Goal: Transaction & Acquisition: Purchase product/service

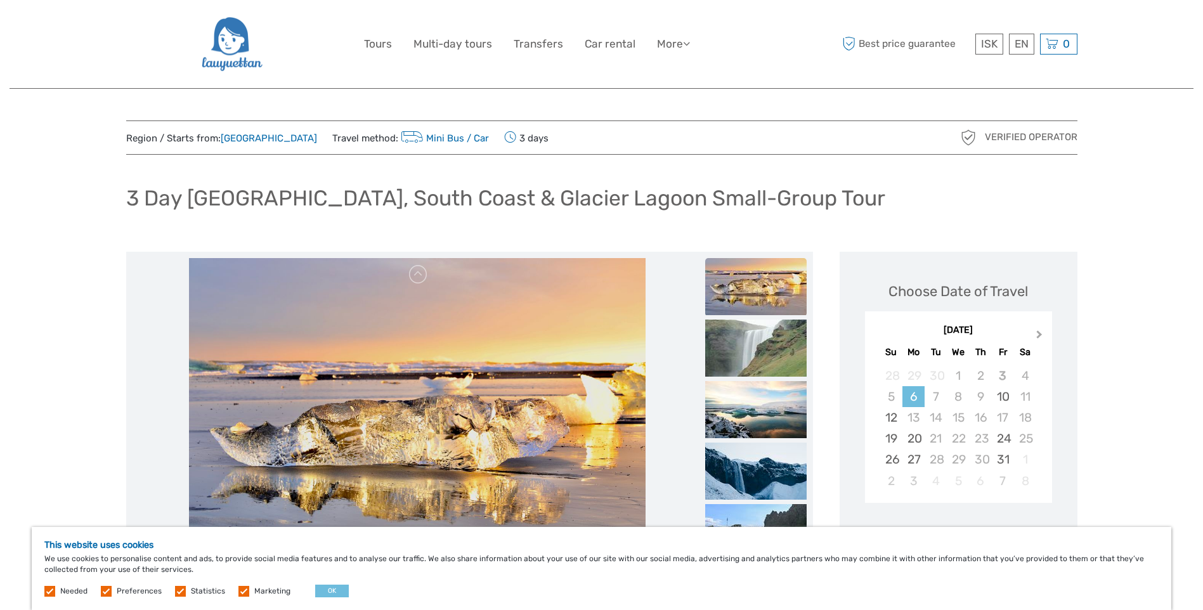
click at [1041, 332] on button "Next Month" at bounding box center [1041, 337] width 20 height 20
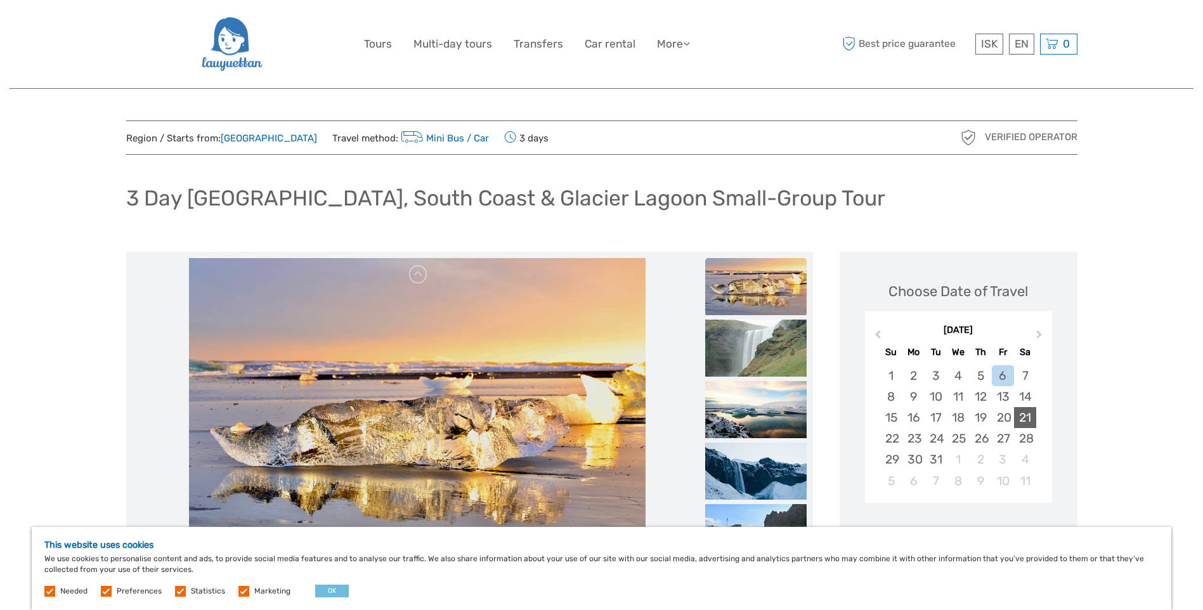
click at [1028, 419] on div "21" at bounding box center [1025, 417] width 22 height 21
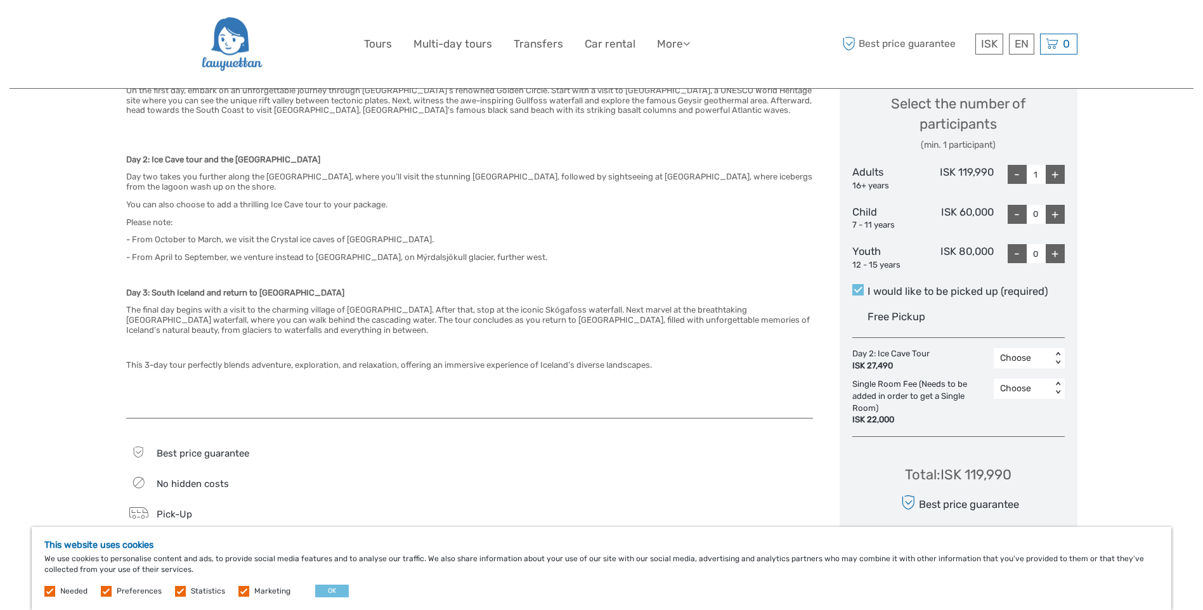
scroll to position [571, 0]
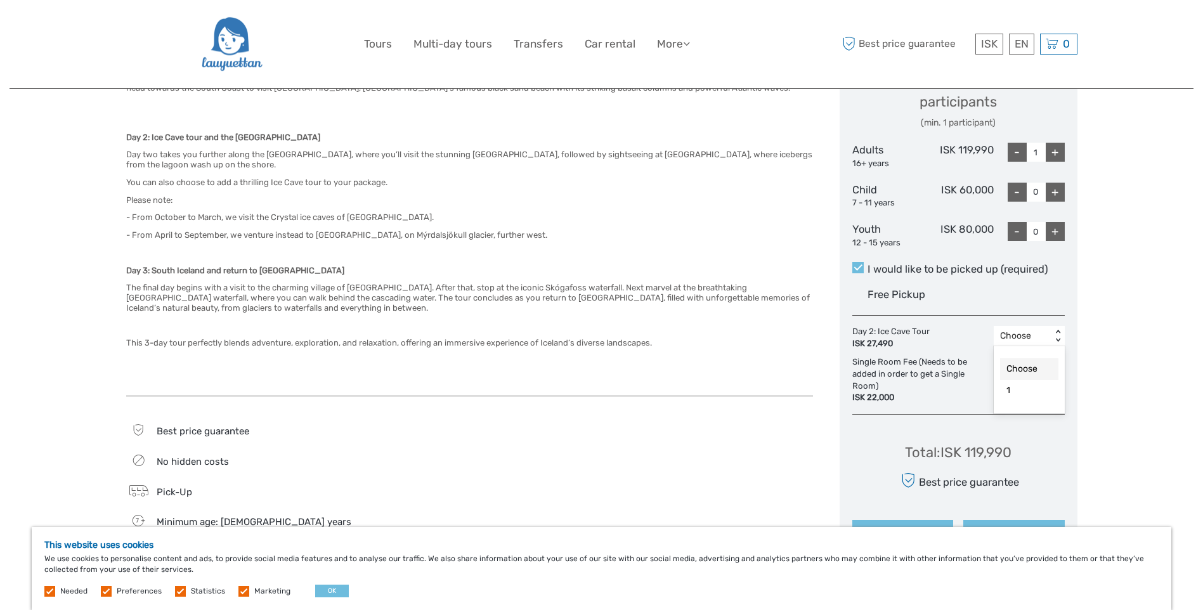
click at [1059, 332] on div "< >" at bounding box center [1057, 336] width 11 height 13
click at [1018, 390] on div "1" at bounding box center [1029, 391] width 58 height 22
click at [1059, 149] on div "+" at bounding box center [1055, 152] width 19 height 19
type input "2"
click at [1060, 332] on div "< >" at bounding box center [1057, 336] width 11 height 13
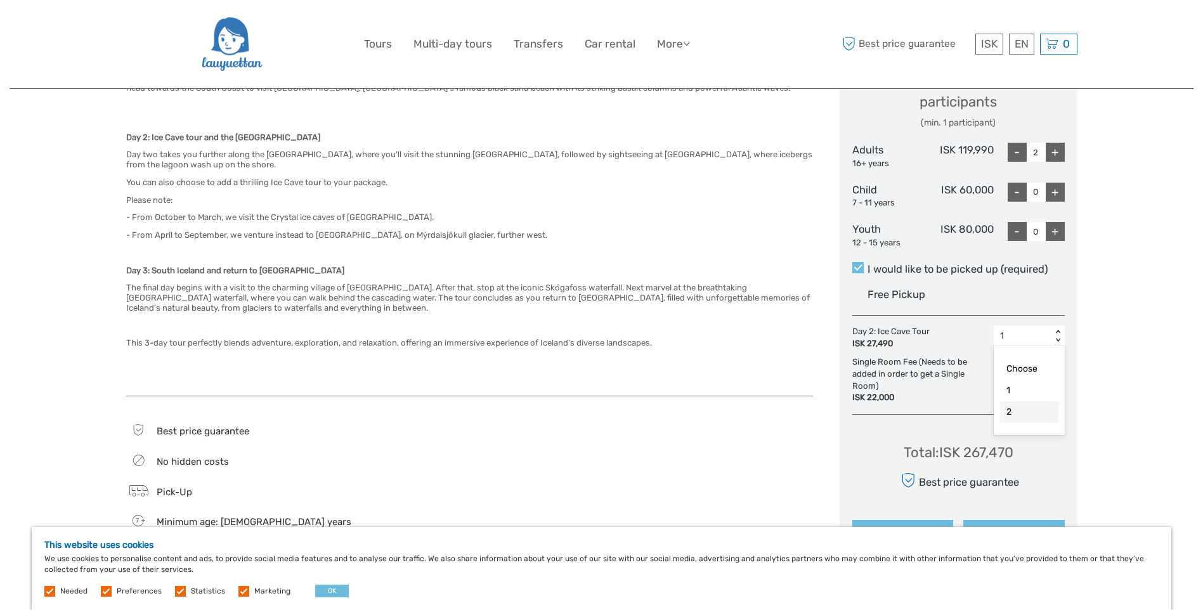
click at [1020, 412] on div "2" at bounding box center [1029, 412] width 58 height 22
click at [1062, 361] on div "< >" at bounding box center [1057, 366] width 11 height 13
click at [930, 386] on div "Single Room Fee (Needs to be added in order to get a Single Room) ISK 22,000" at bounding box center [922, 380] width 141 height 48
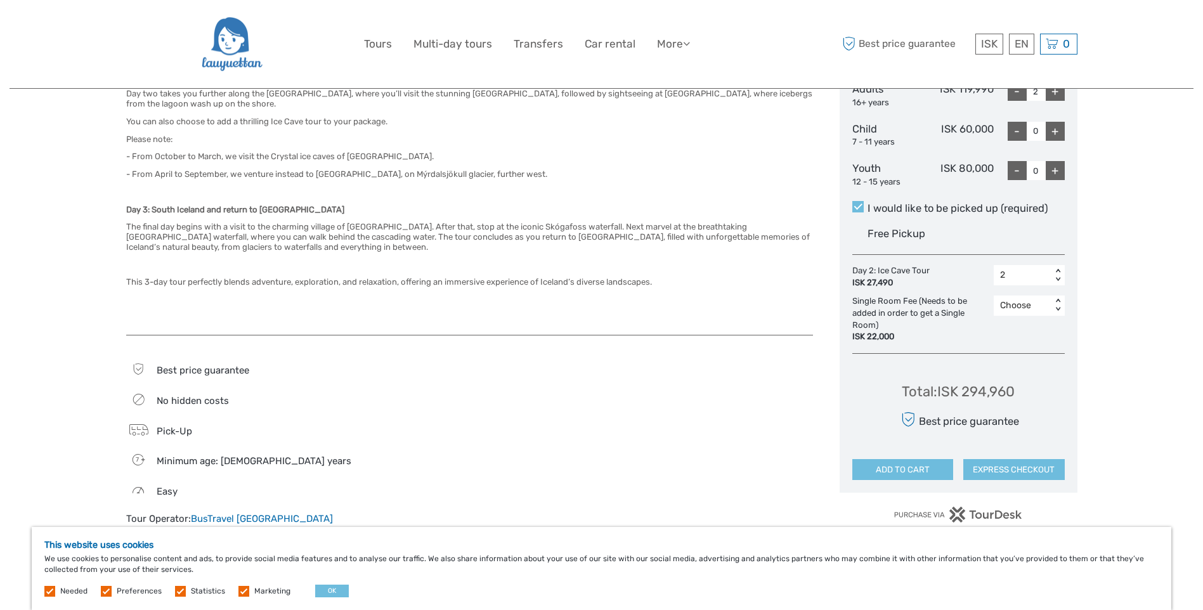
scroll to position [634, 0]
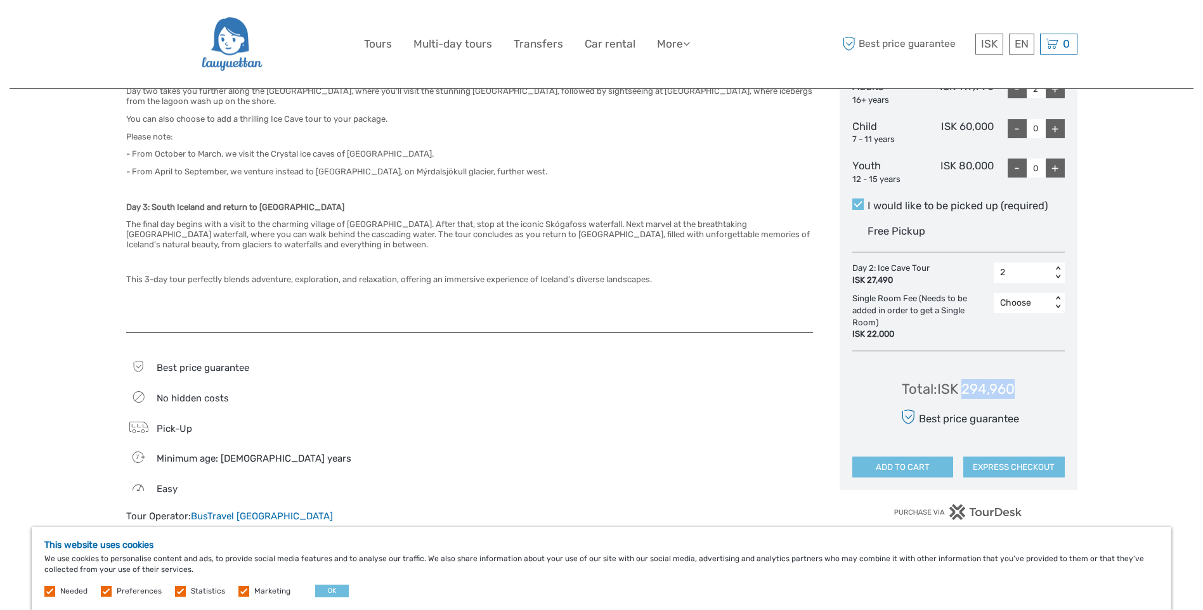
drag, startPoint x: 962, startPoint y: 387, endPoint x: 1018, endPoint y: 389, distance: 55.9
click at [1018, 389] on div "Total : ISK 294,960 Best price guarantee ADD TO CART EXPRESS CHECKOUT" at bounding box center [958, 420] width 212 height 116
drag, startPoint x: 1018, startPoint y: 389, endPoint x: 999, endPoint y: 388, distance: 19.1
copy div "294,960"
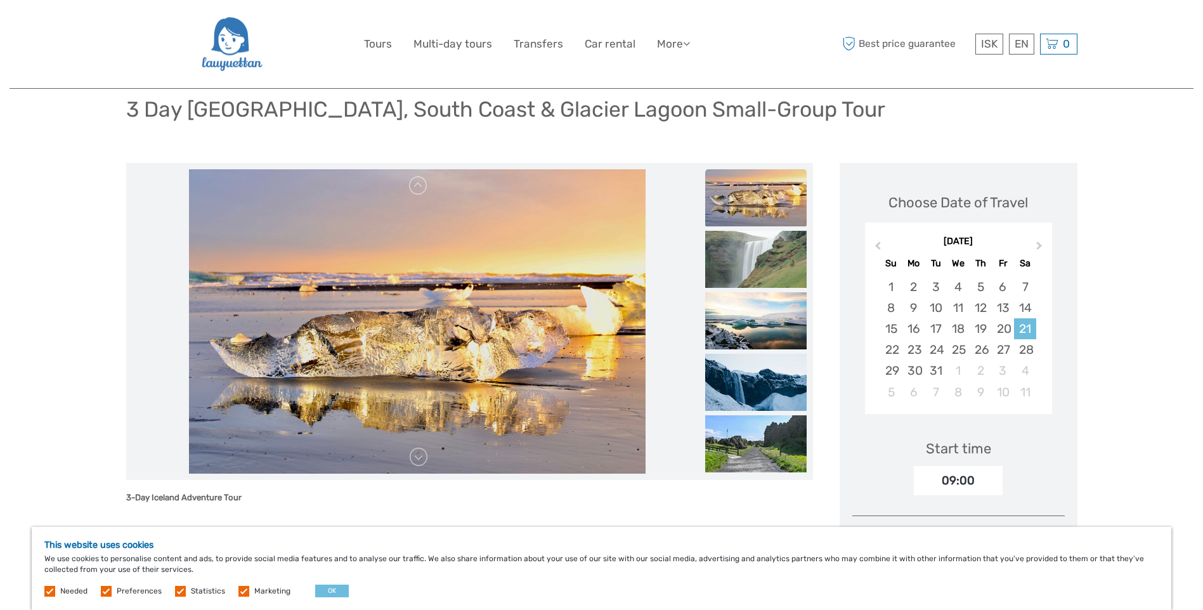
scroll to position [63, 0]
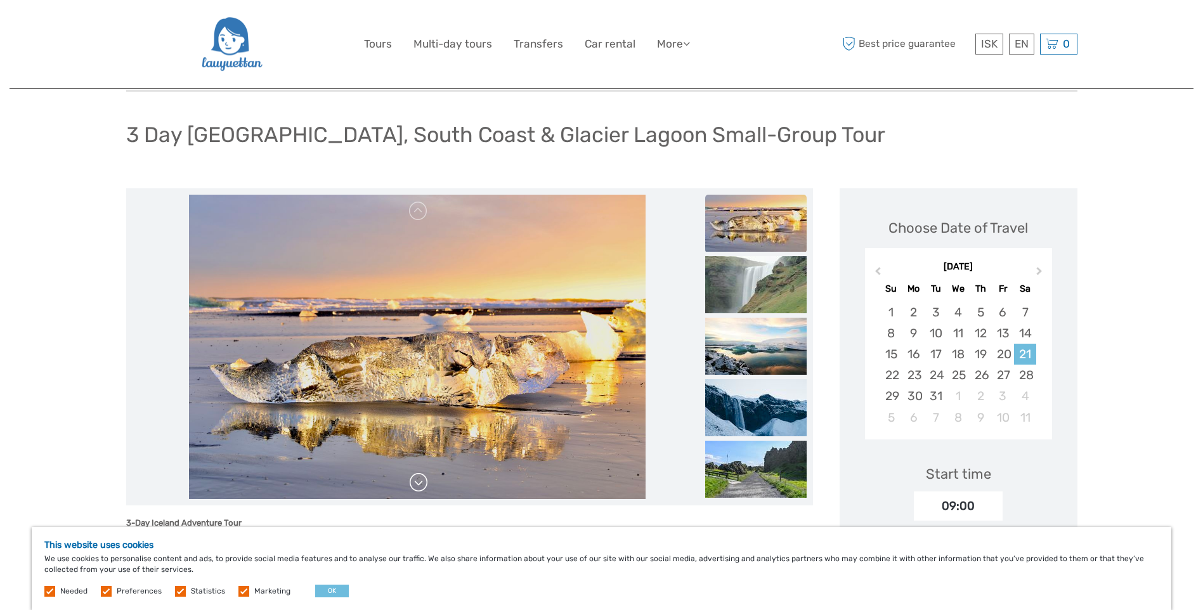
click at [416, 486] on link at bounding box center [418, 483] width 20 height 20
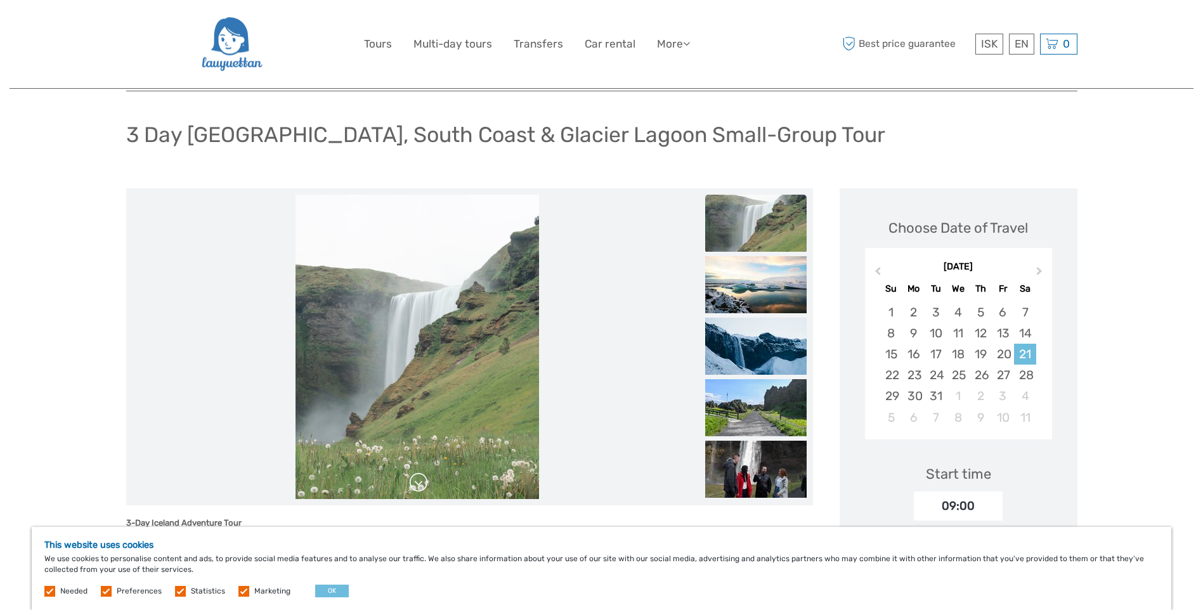
click at [416, 486] on link at bounding box center [418, 483] width 20 height 20
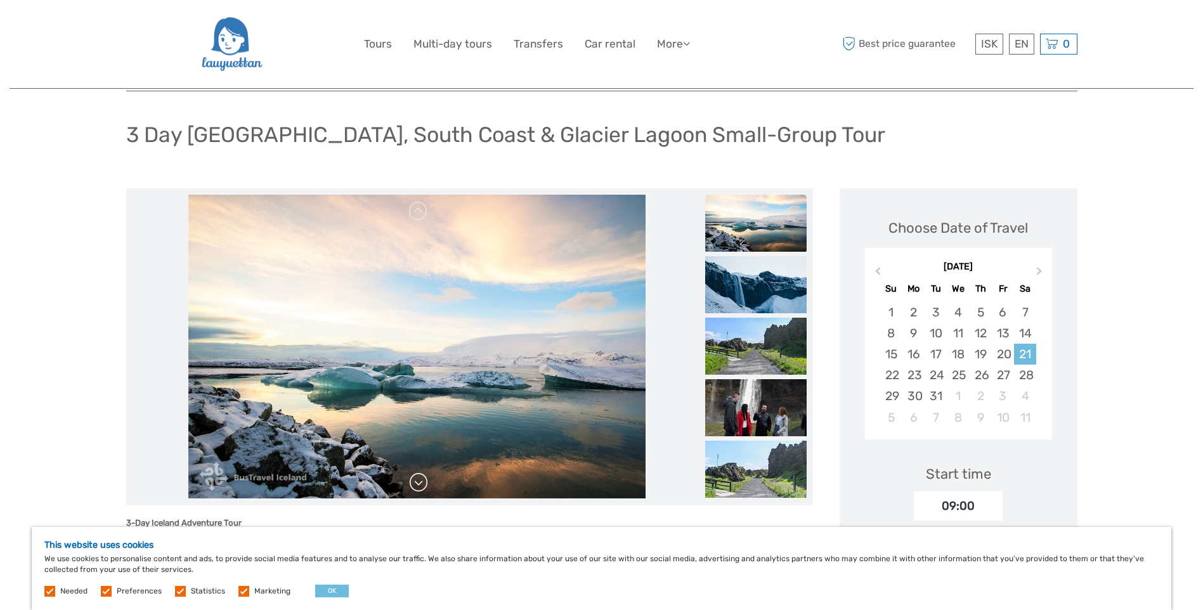
click at [416, 486] on link at bounding box center [418, 483] width 20 height 20
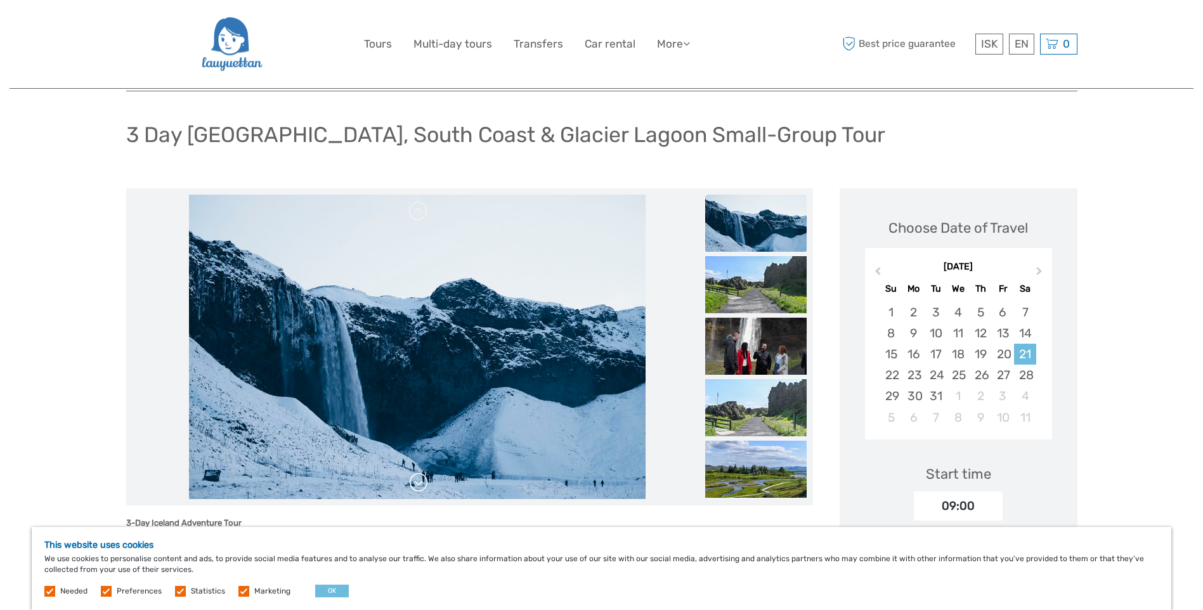
click at [416, 486] on link at bounding box center [418, 483] width 20 height 20
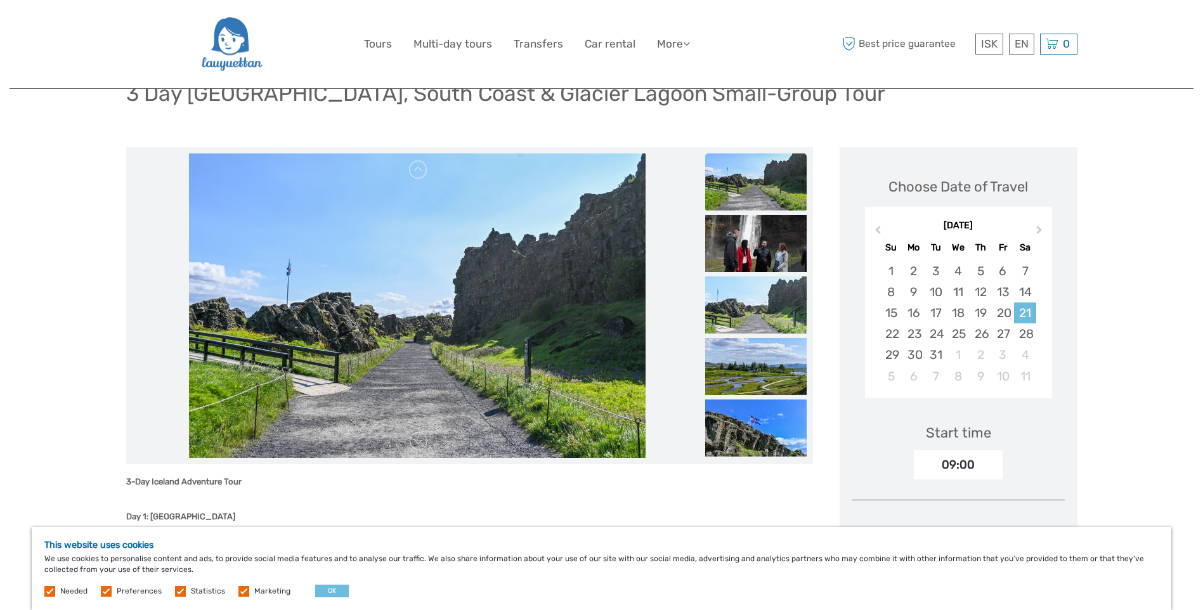
scroll to position [127, 0]
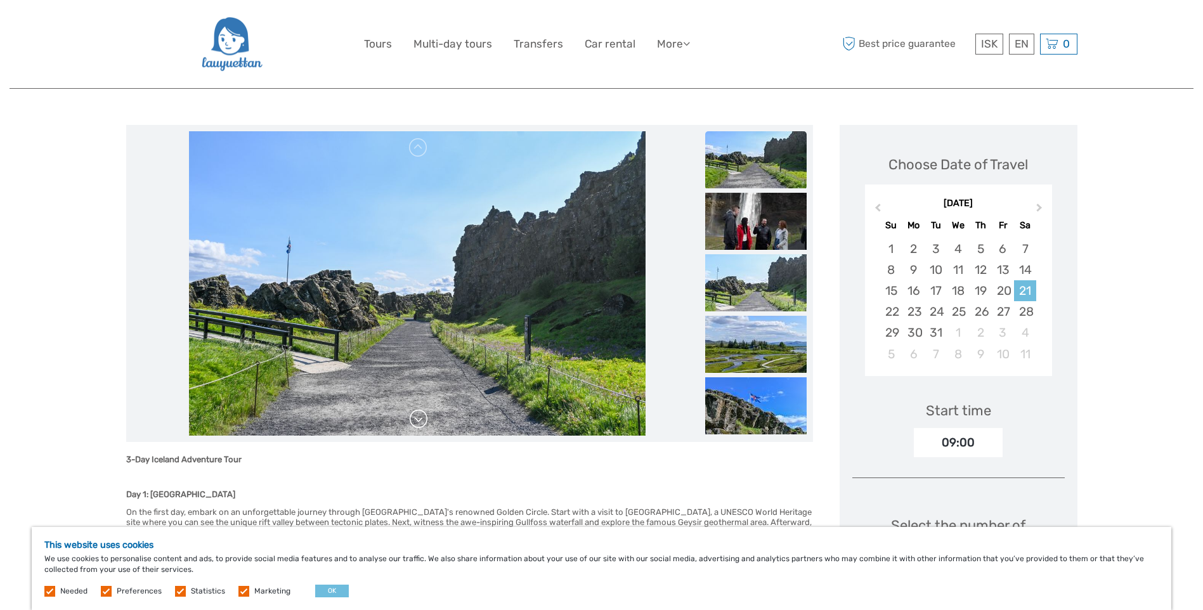
click at [423, 417] on link at bounding box center [418, 419] width 20 height 20
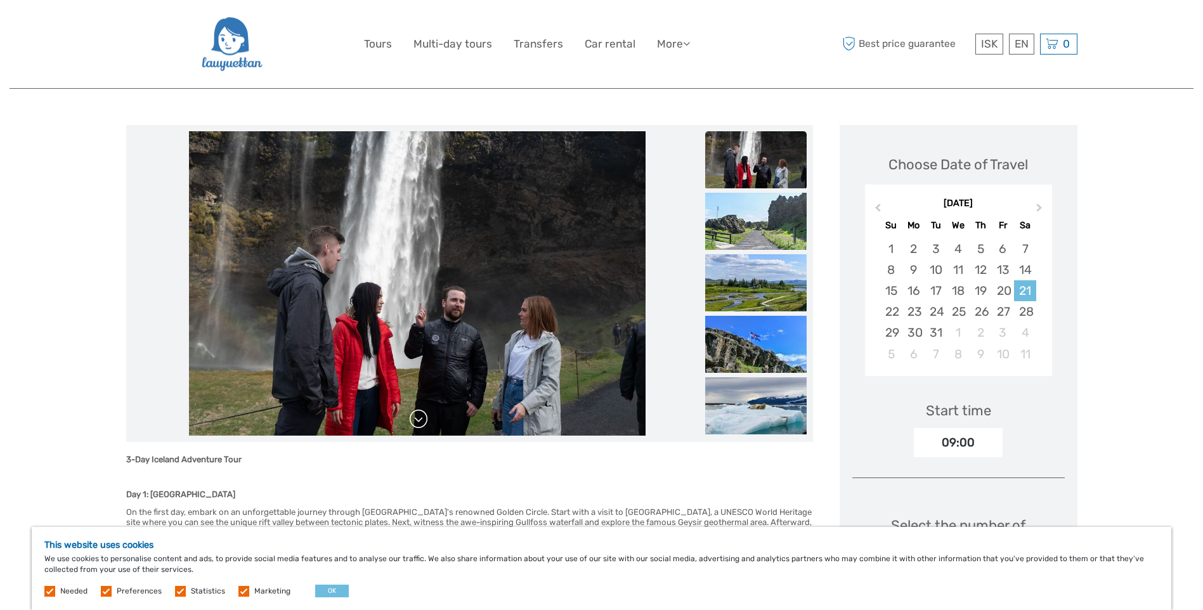
click at [423, 417] on link at bounding box center [418, 419] width 20 height 20
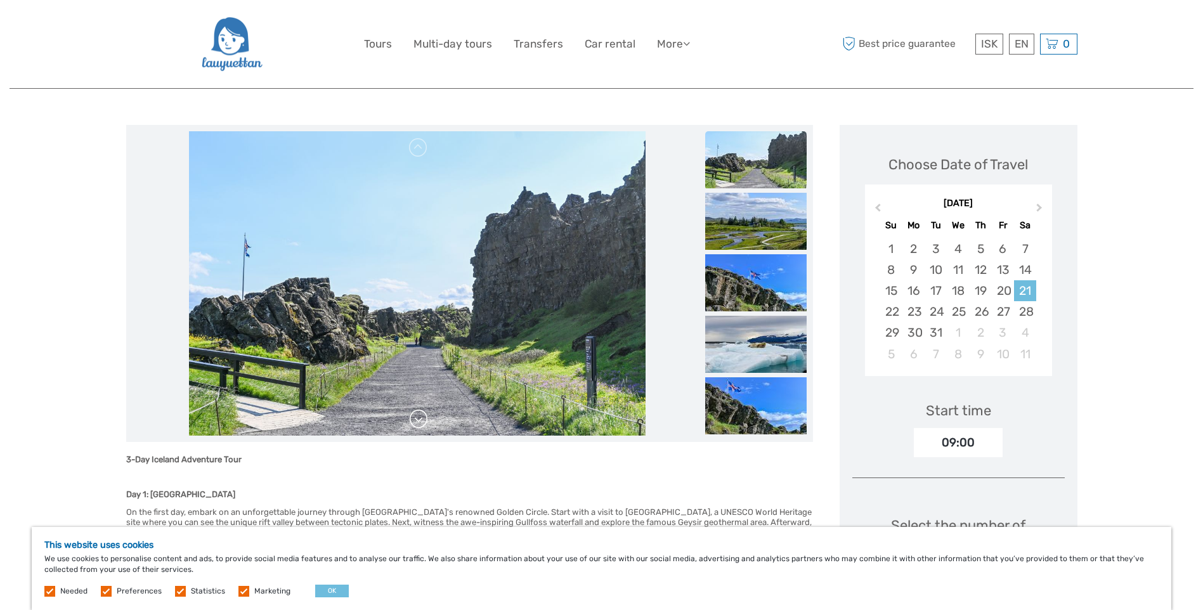
click at [419, 420] on link at bounding box center [418, 419] width 20 height 20
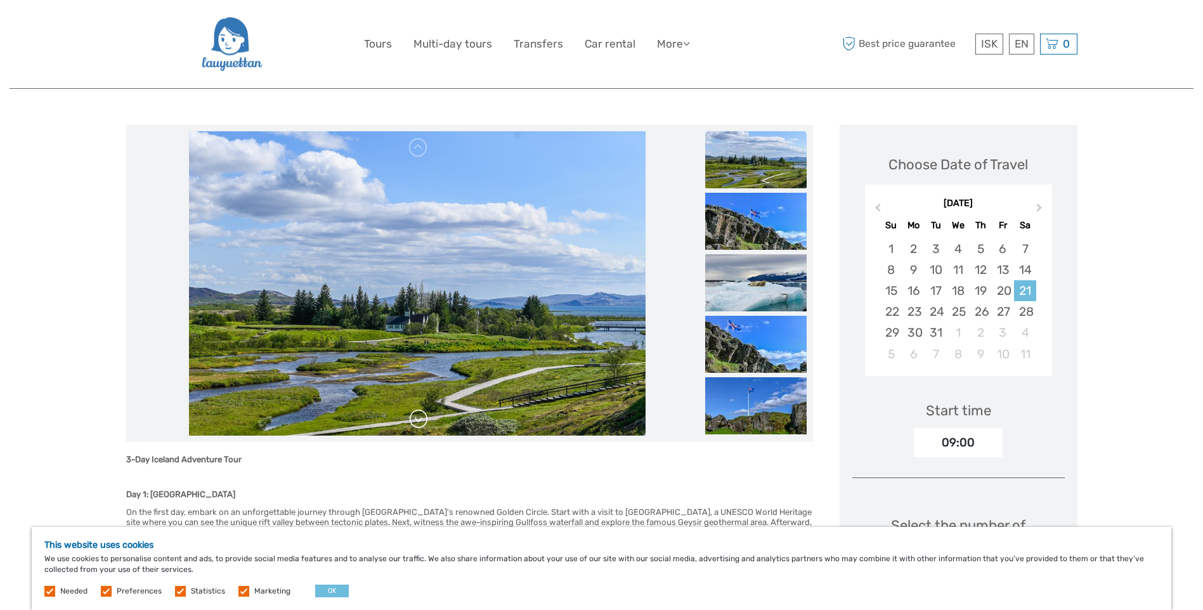
click at [419, 420] on link at bounding box center [418, 419] width 20 height 20
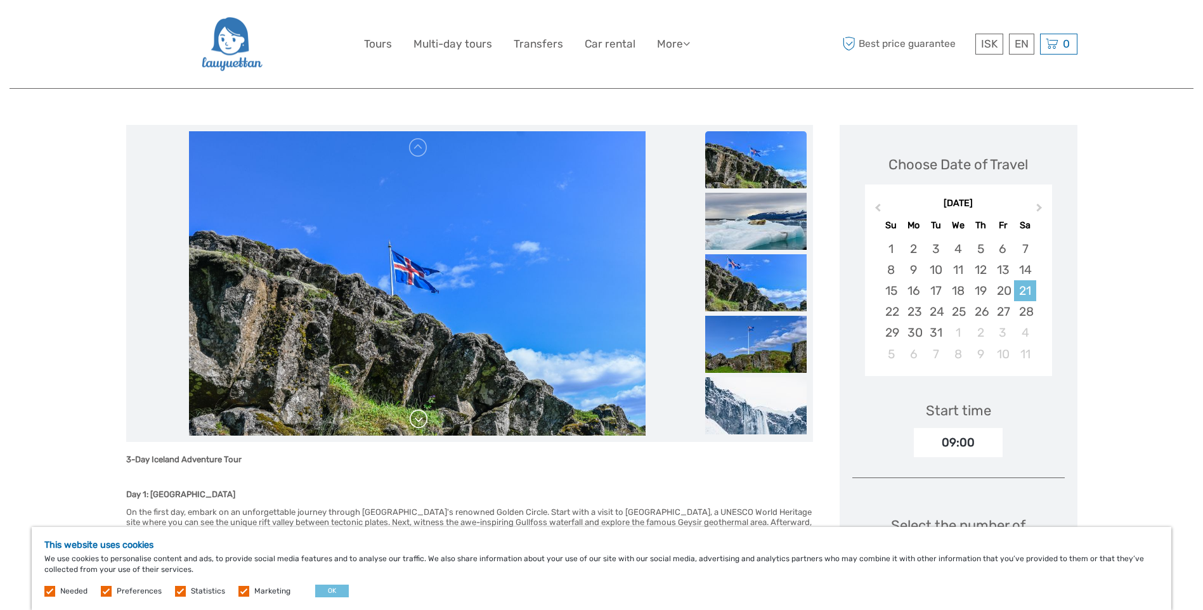
click at [419, 420] on link at bounding box center [418, 419] width 20 height 20
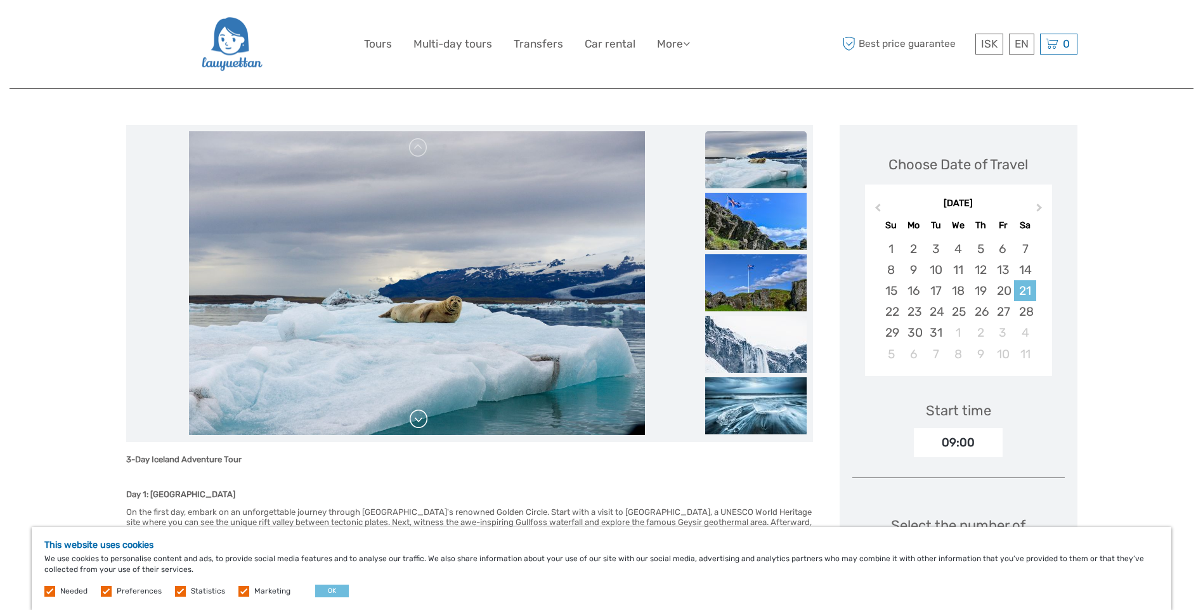
click at [419, 420] on link at bounding box center [418, 419] width 20 height 20
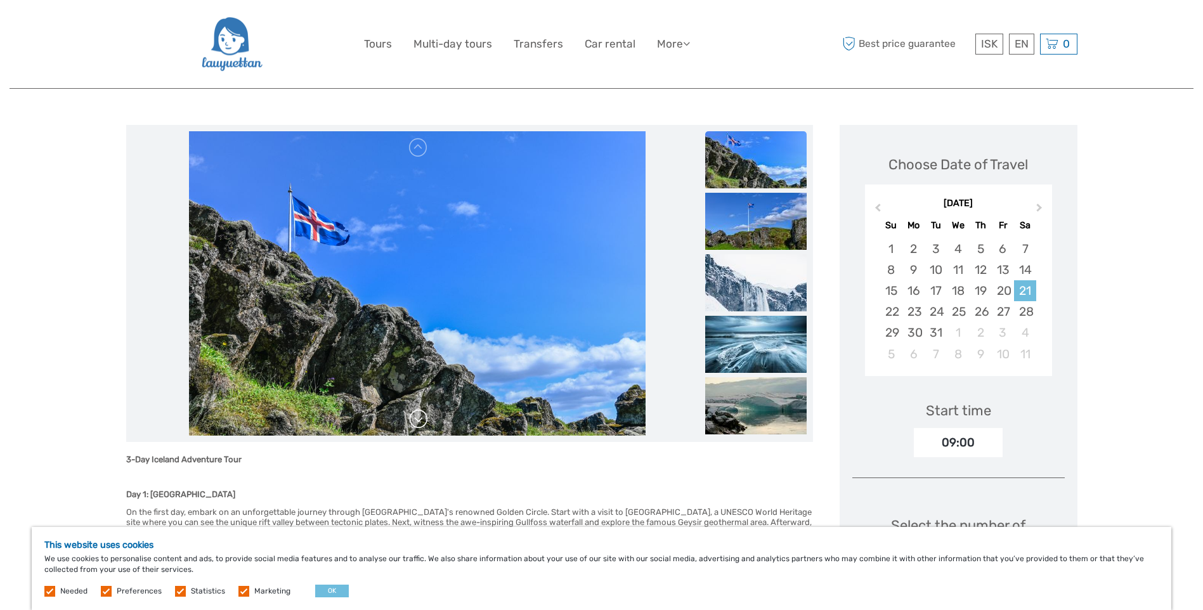
click at [419, 420] on link at bounding box center [418, 419] width 20 height 20
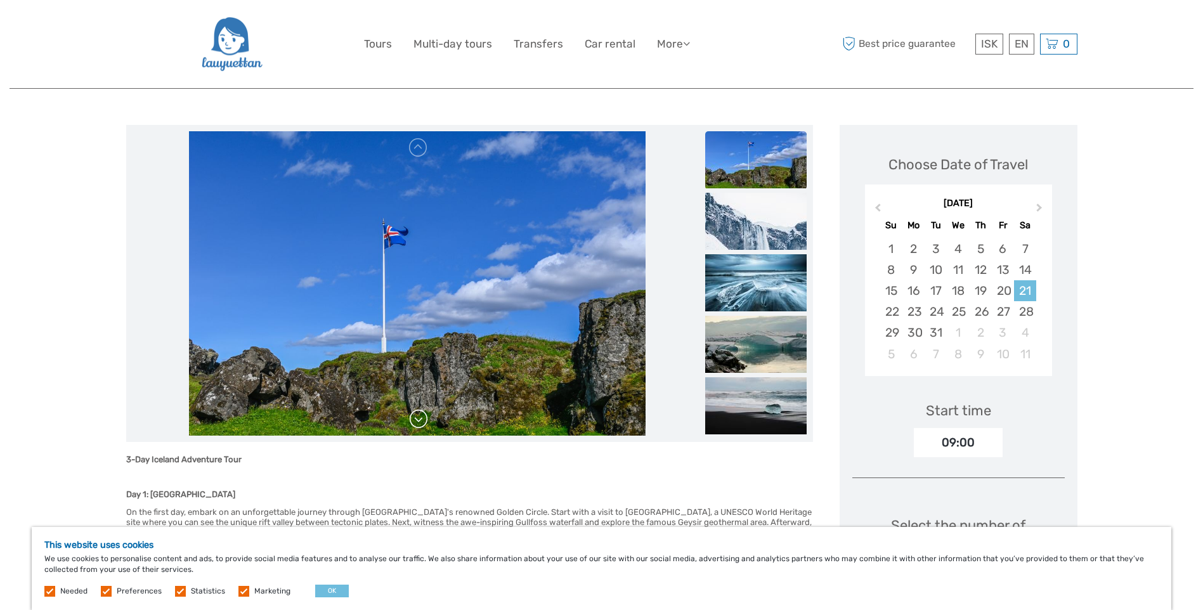
click at [419, 420] on link at bounding box center [418, 419] width 20 height 20
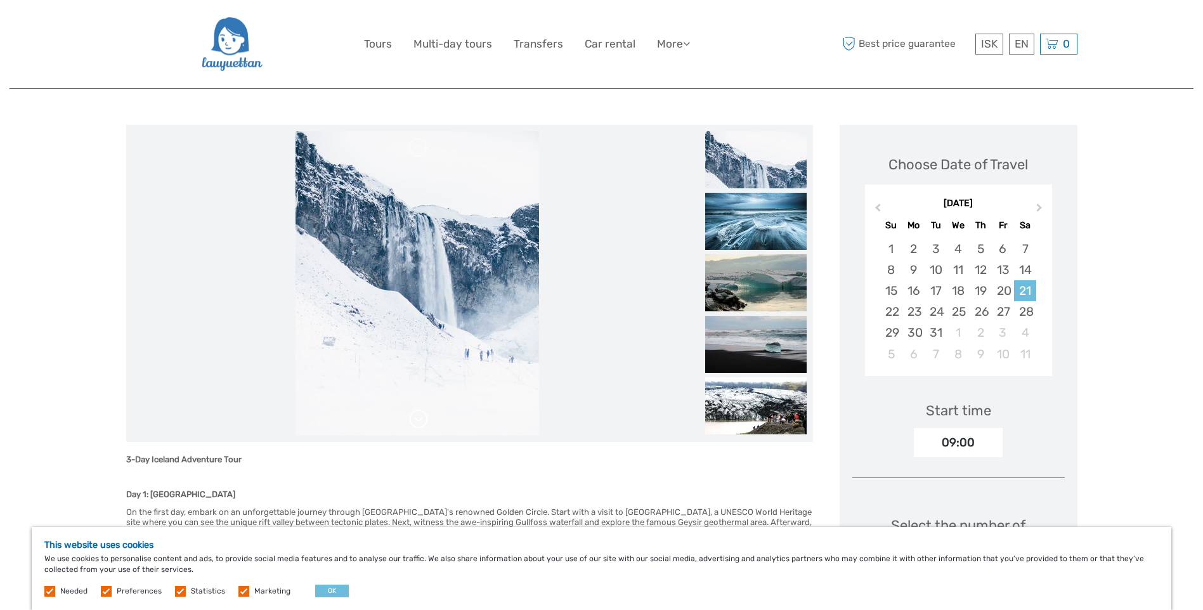
click at [419, 420] on link at bounding box center [418, 419] width 20 height 20
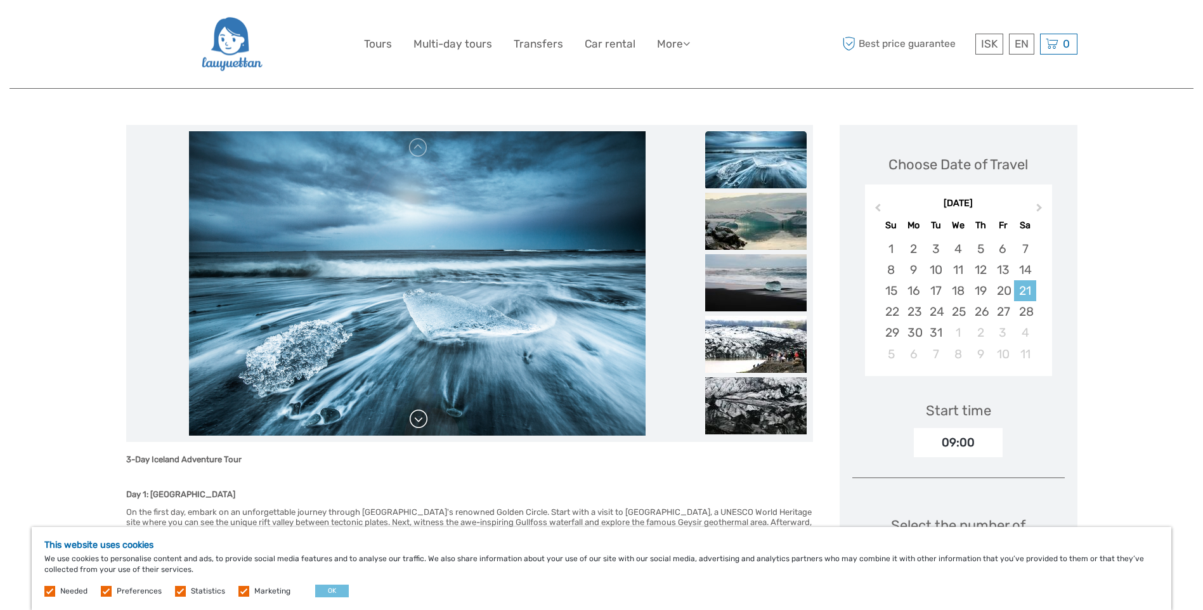
click at [419, 420] on link at bounding box center [418, 419] width 20 height 20
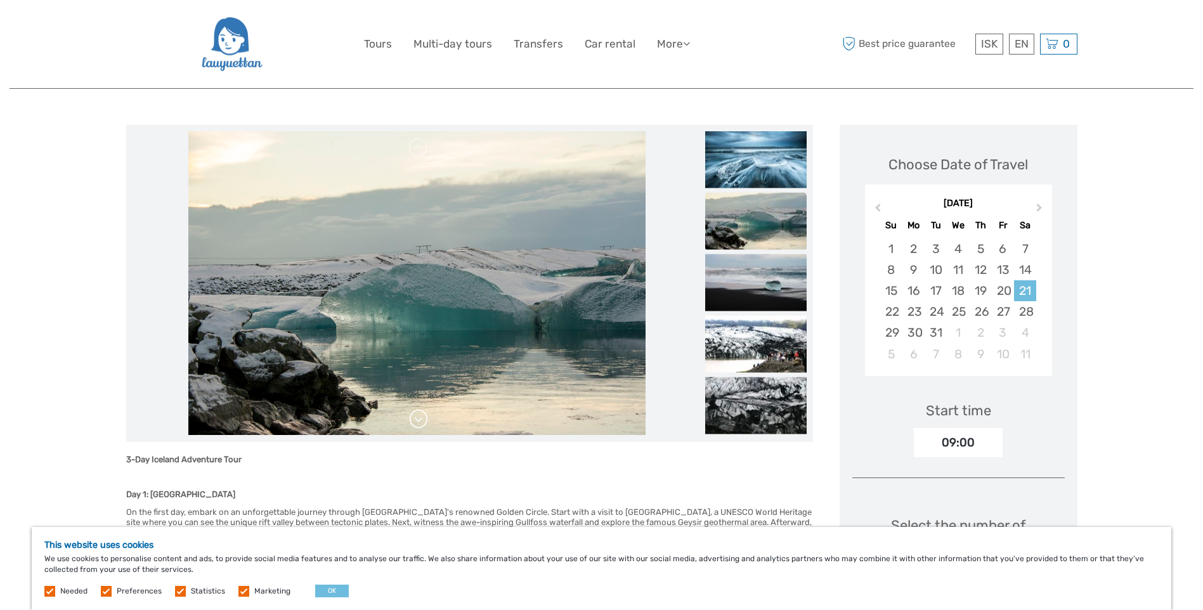
click at [419, 420] on link at bounding box center [418, 419] width 20 height 20
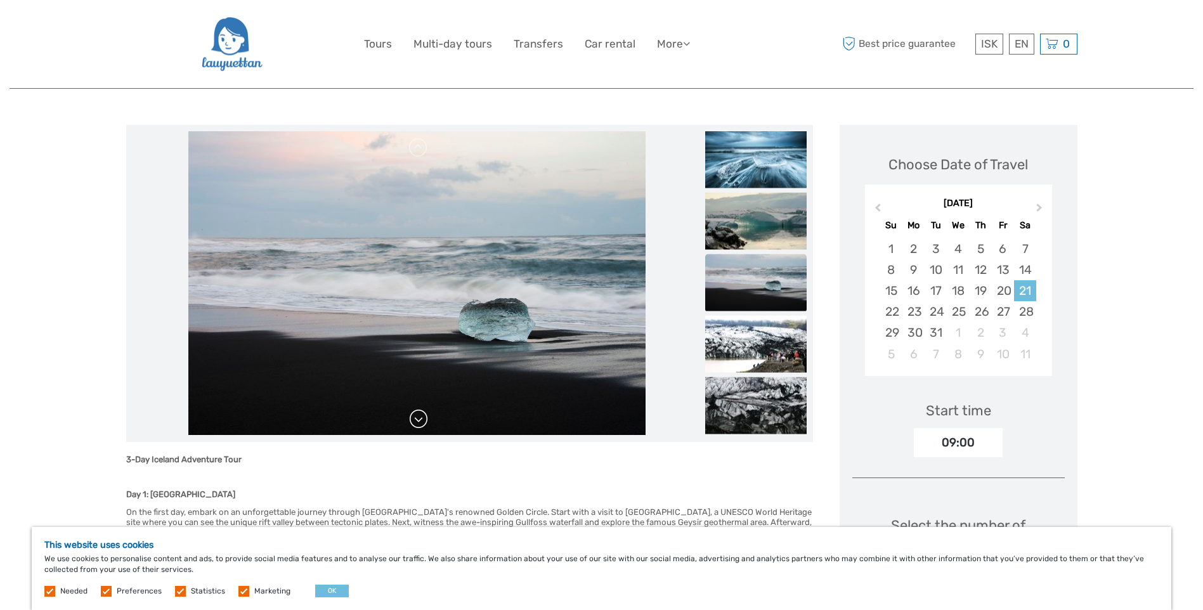
click at [419, 420] on link at bounding box center [418, 419] width 20 height 20
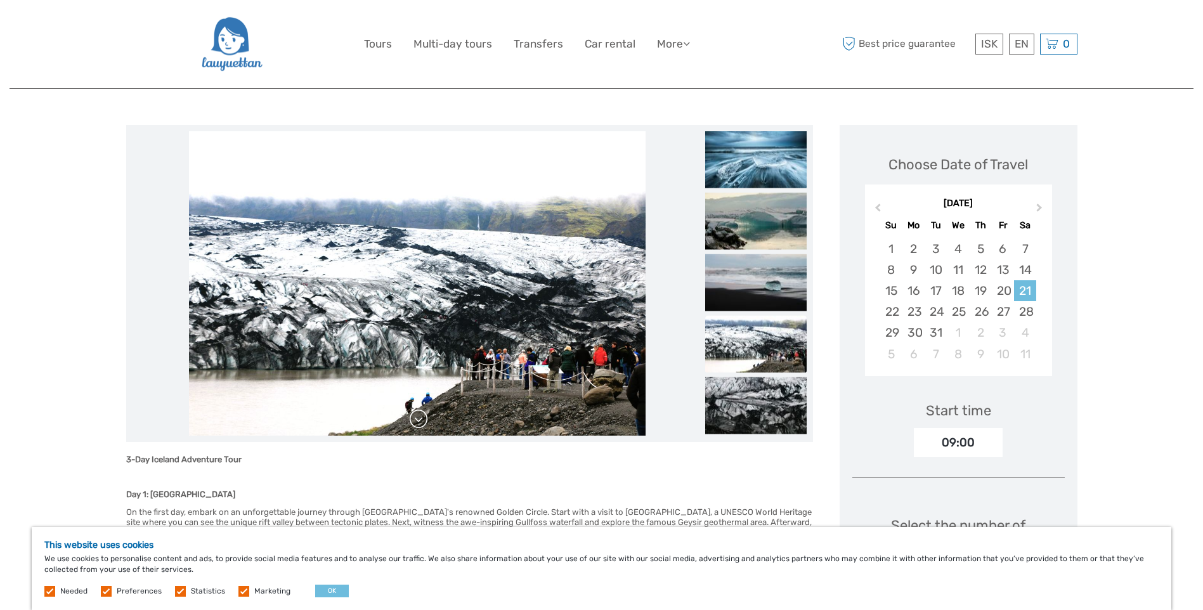
click at [419, 420] on link at bounding box center [418, 419] width 20 height 20
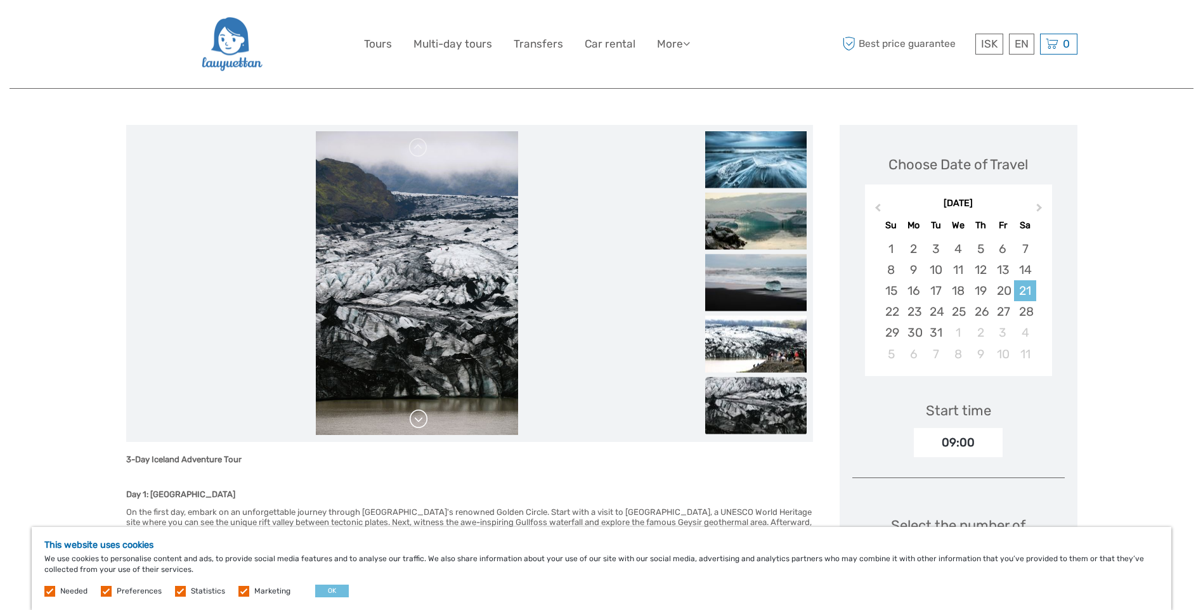
click at [419, 420] on link at bounding box center [418, 419] width 20 height 20
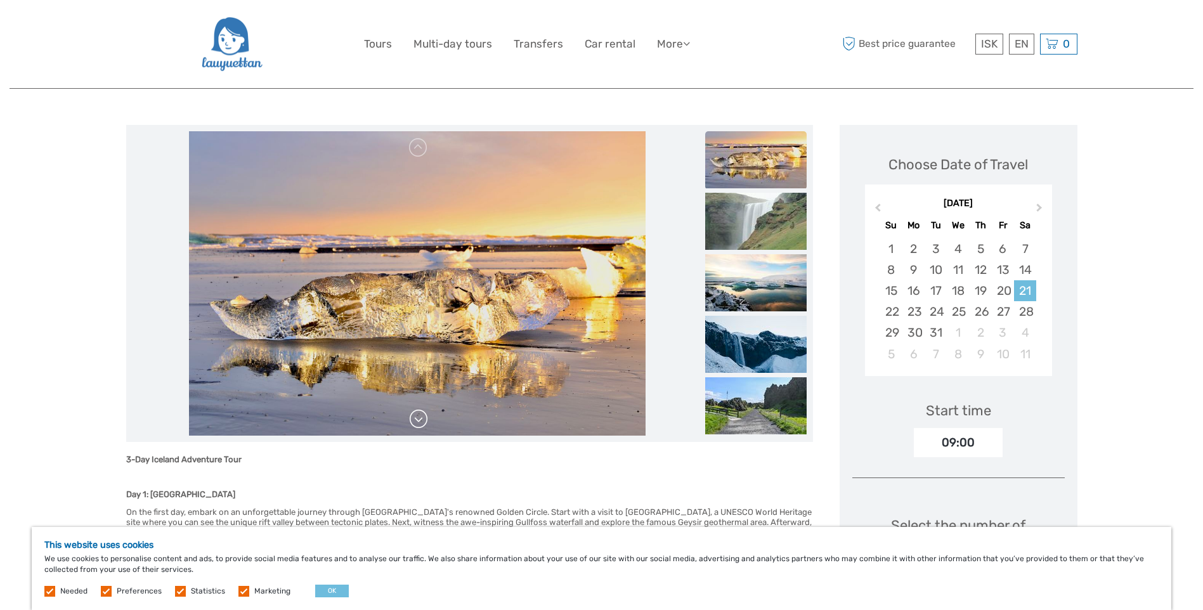
click at [419, 420] on link at bounding box center [418, 419] width 20 height 20
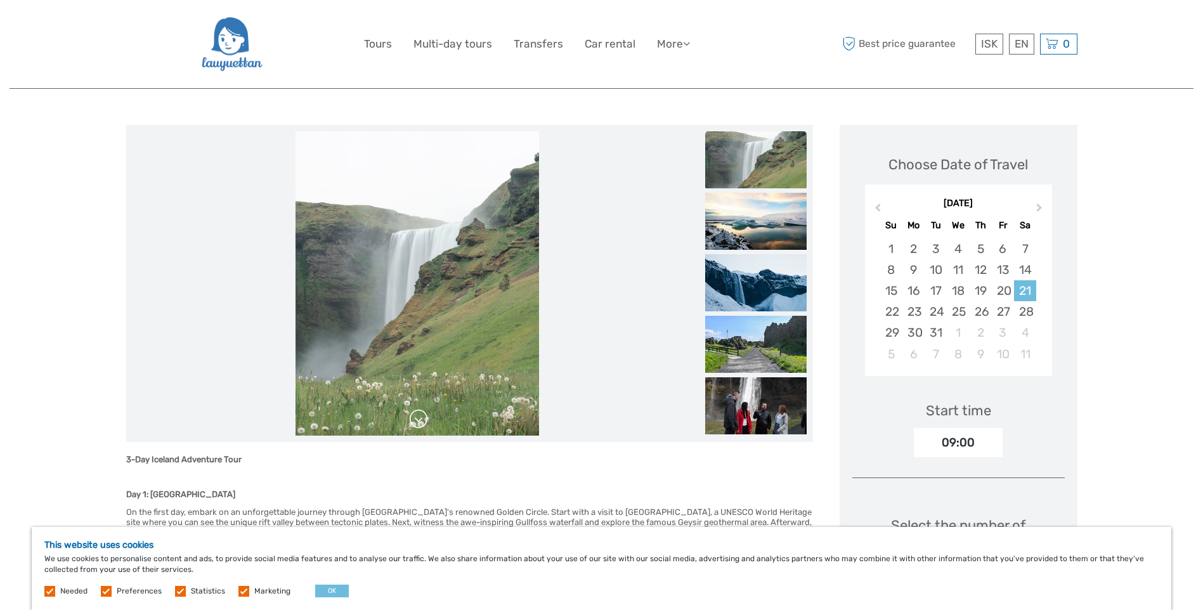
click at [419, 420] on link at bounding box center [418, 419] width 20 height 20
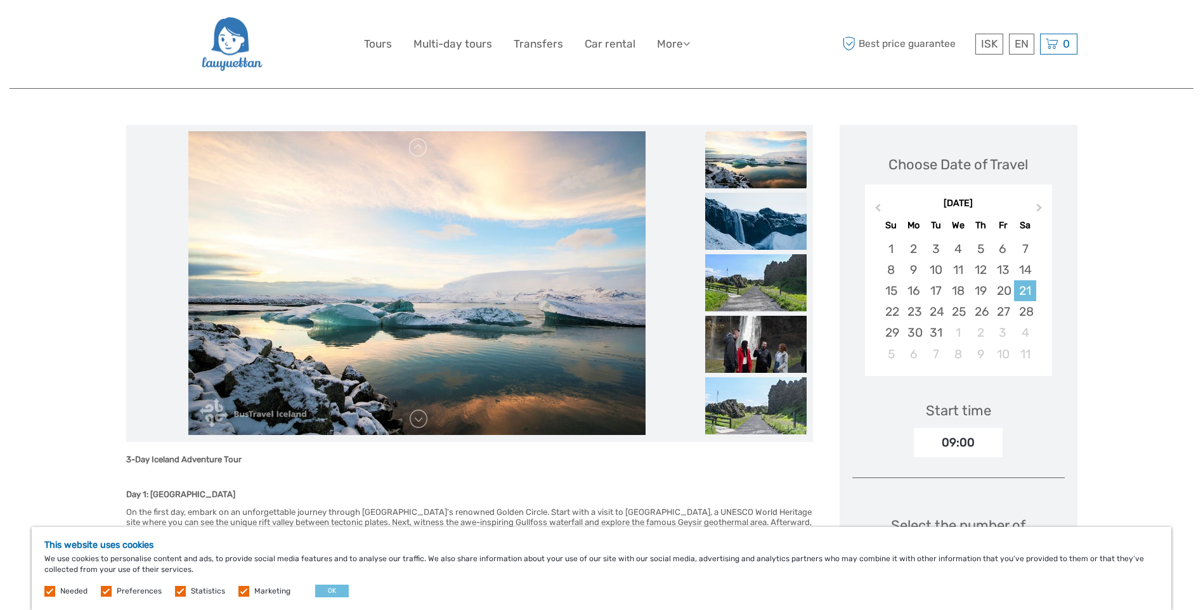
click at [745, 474] on h6 at bounding box center [469, 477] width 687 height 10
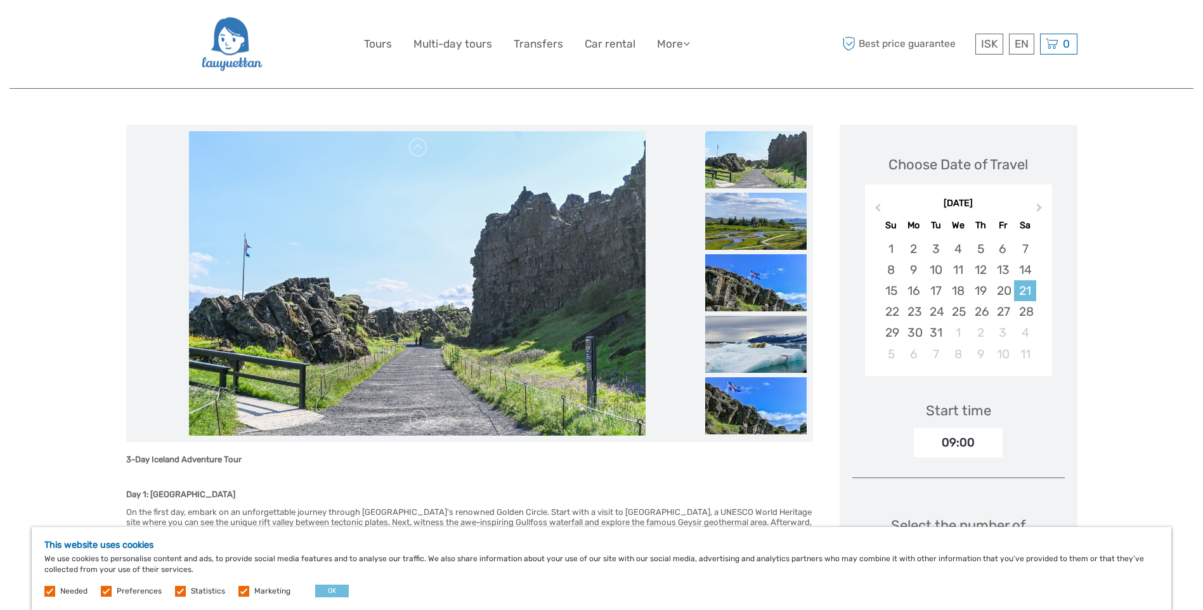
scroll to position [0, 0]
